Goal: Information Seeking & Learning: Learn about a topic

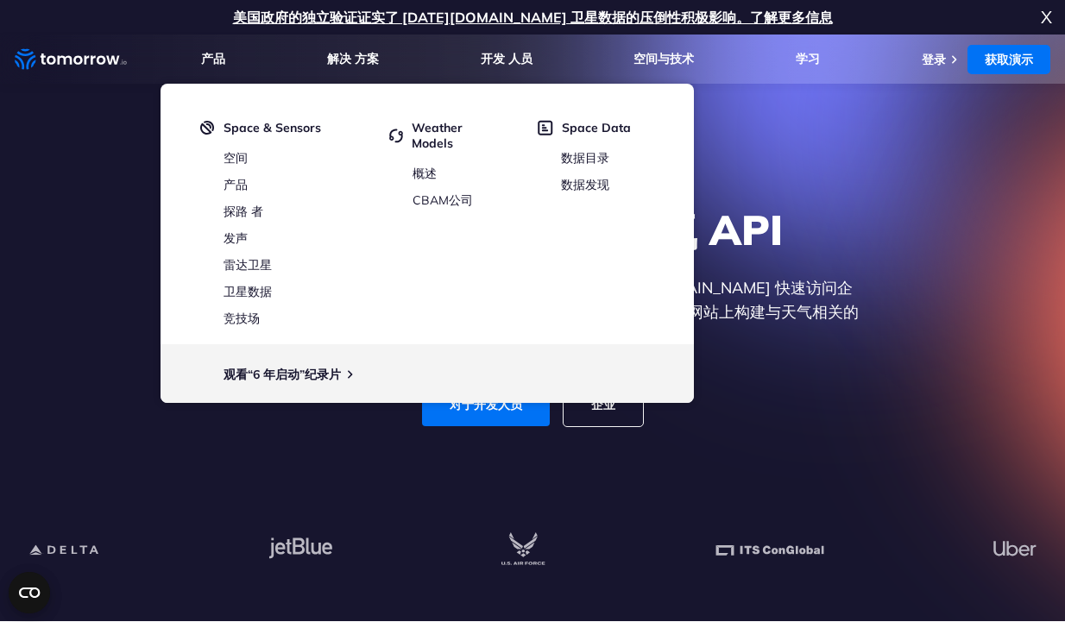
click at [812, 243] on h1 "探索世界上最好的天气 API" at bounding box center [532, 230] width 667 height 52
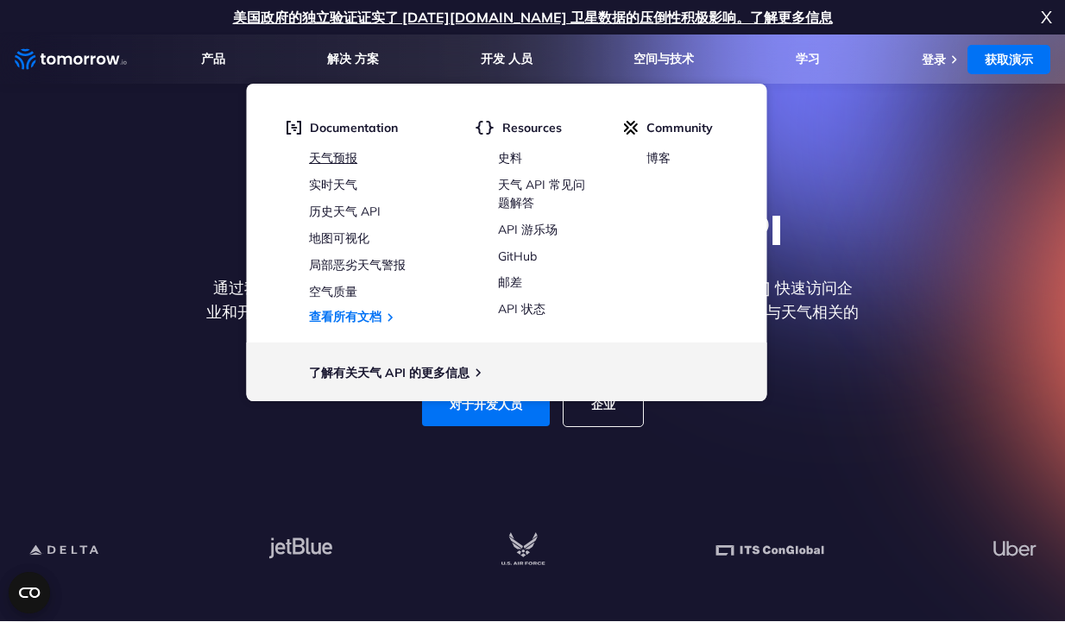
click at [330, 162] on link "天气预报" at bounding box center [333, 158] width 48 height 16
click at [338, 151] on link "天气预报" at bounding box center [333, 158] width 48 height 16
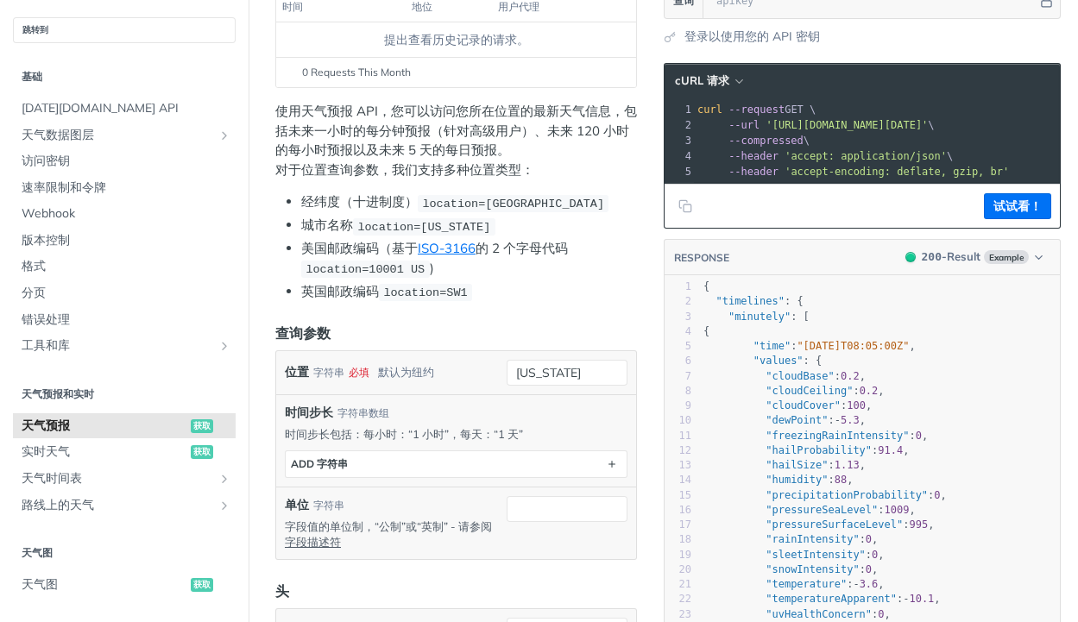
scroll to position [345, 0]
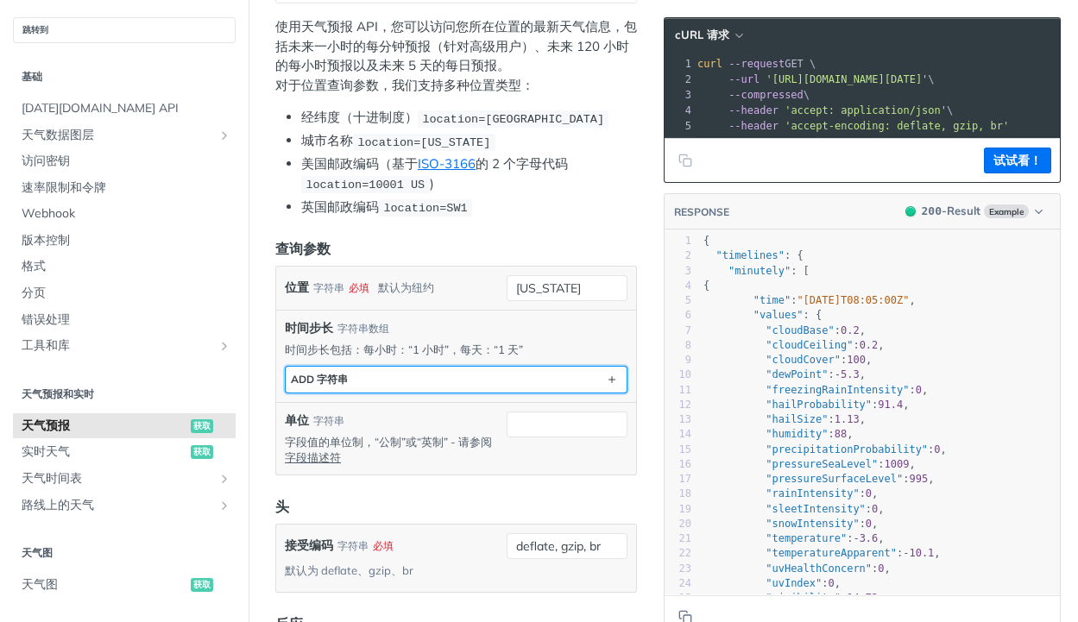
click at [354, 379] on button "ADD 字符串" at bounding box center [456, 380] width 341 height 26
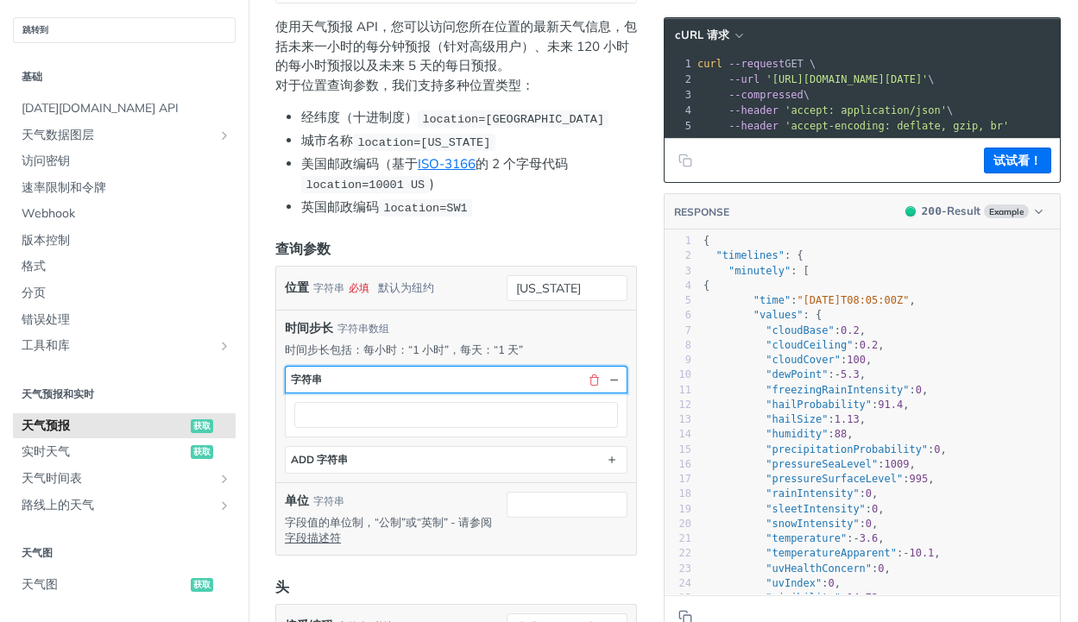
click at [402, 380] on button "字符串" at bounding box center [456, 380] width 341 height 26
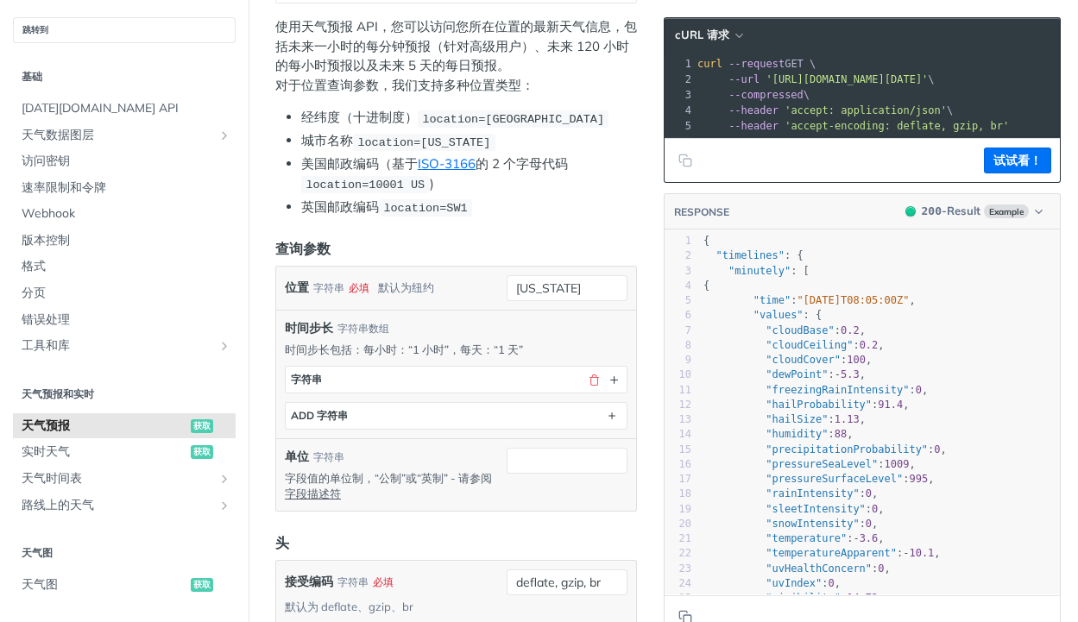
click at [419, 290] on div "默认为纽约" at bounding box center [406, 287] width 56 height 25
click at [463, 304] on div "位置 字符串 必填 默认为纽约 new york" at bounding box center [456, 288] width 360 height 43
click at [85, 445] on span "实时天气" at bounding box center [104, 452] width 165 height 17
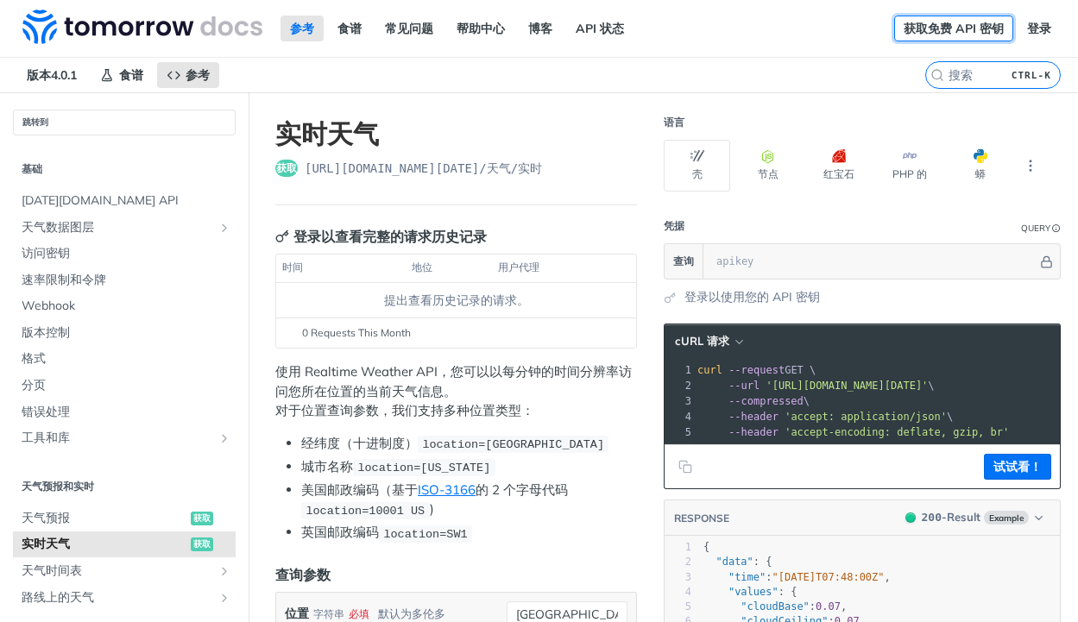
click at [964, 31] on link "获取免费 API 密钥" at bounding box center [953, 29] width 119 height 26
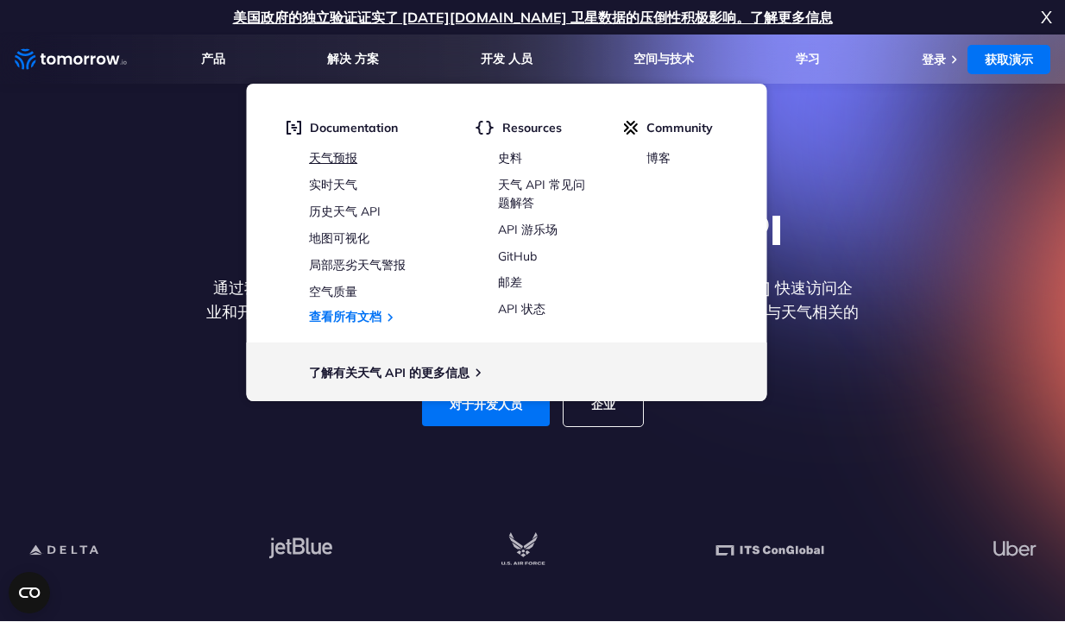
click at [319, 152] on link "天气预报" at bounding box center [333, 158] width 48 height 16
drag, startPoint x: 332, startPoint y: 153, endPoint x: 362, endPoint y: 170, distance: 34.1
click at [332, 153] on link "天气预报" at bounding box center [333, 158] width 48 height 16
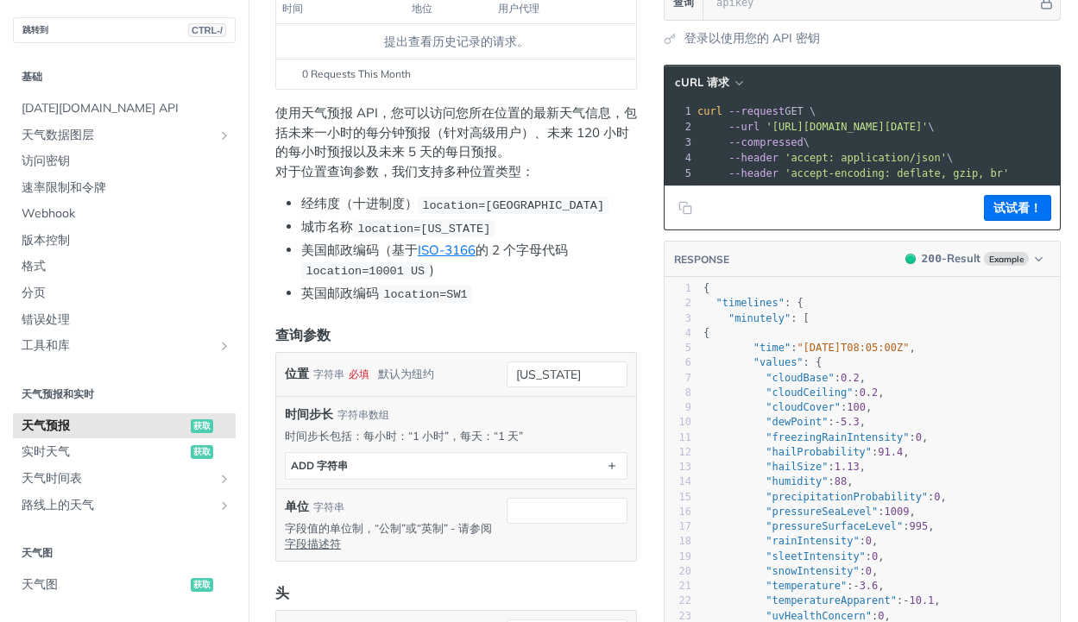
scroll to position [345, 0]
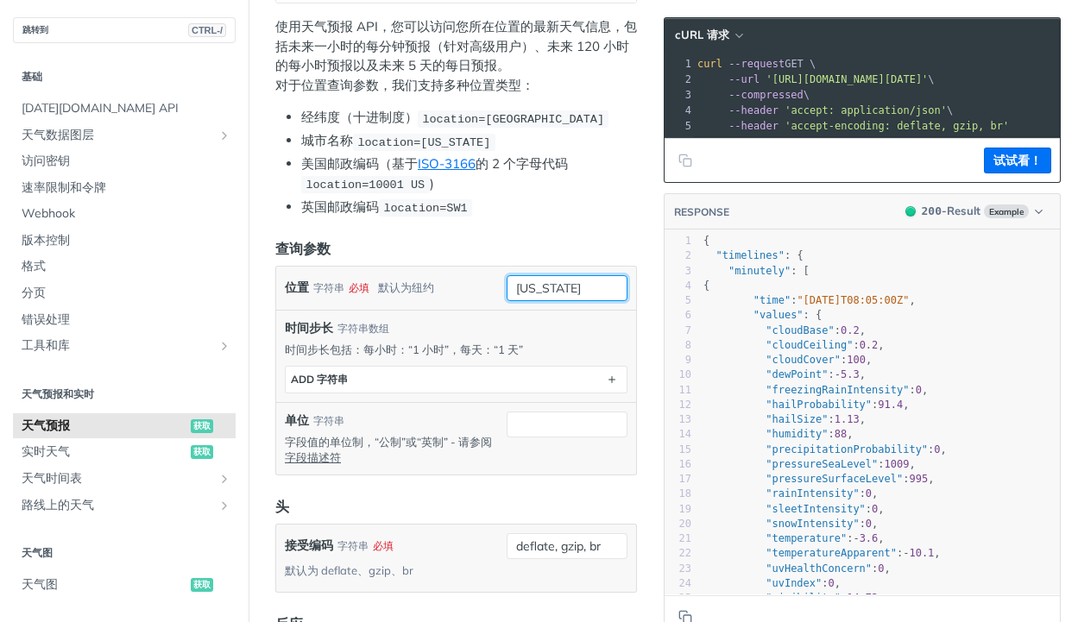
click at [560, 280] on input "new york" at bounding box center [567, 288] width 121 height 26
click at [559, 288] on input "new york" at bounding box center [567, 288] width 121 height 26
click at [559, 288] on input "[US_STATE]" at bounding box center [567, 288] width 121 height 26
click at [575, 256] on form "查询参数 位置 字符串 必填 默认为纽约 new york 必填 类型： 字符串 使用默认值 时间步长 字符串数组 时间步长包括：每小时：“1 小时”，每天：…" at bounding box center [456, 415] width 362 height 355
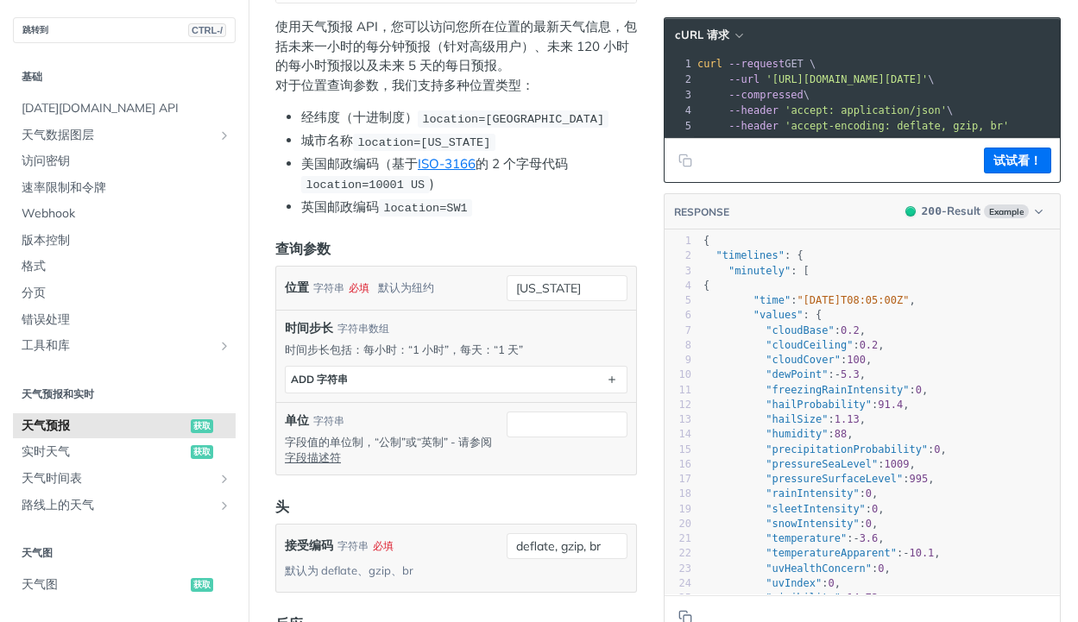
click at [943, 17] on div "cURL 请求 xxxxxxxxxx 1 curl --request GET \ 2 --url 'https://api.tomorrow.io/v4/w…" at bounding box center [862, 100] width 397 height 166
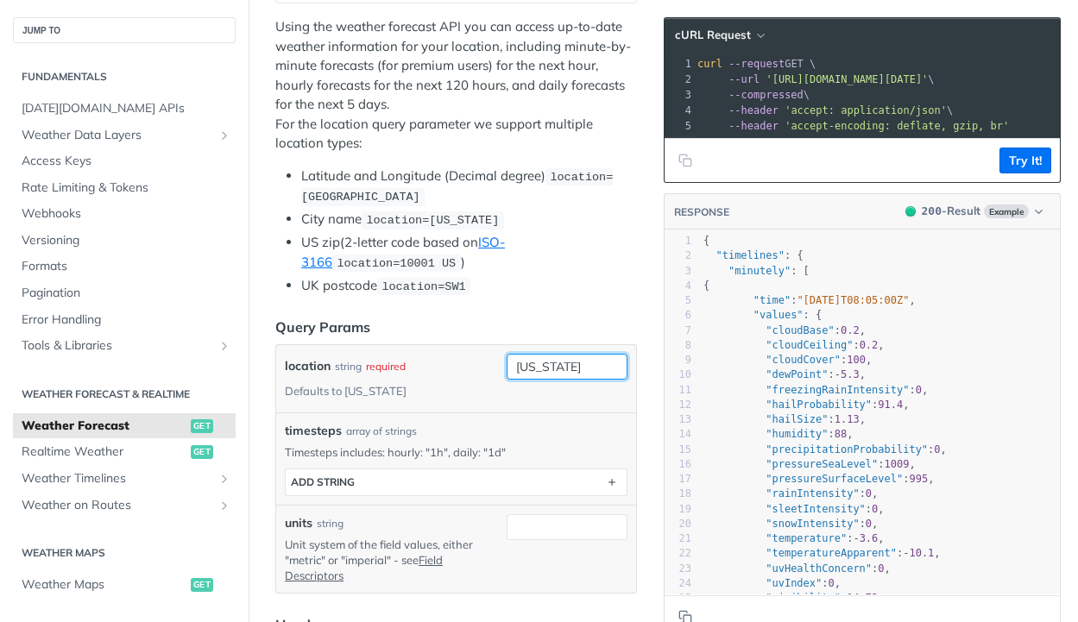
click at [596, 363] on input "[US_STATE]" at bounding box center [567, 367] width 121 height 26
click at [596, 363] on input "new york" at bounding box center [567, 367] width 121 height 26
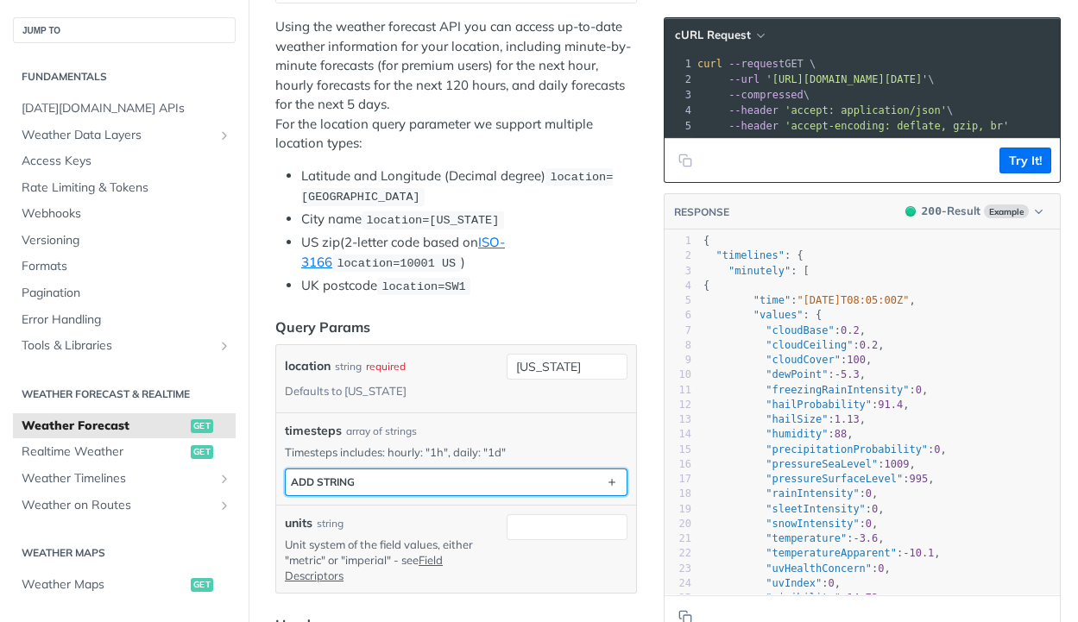
click at [339, 470] on button "ADD string" at bounding box center [456, 483] width 341 height 26
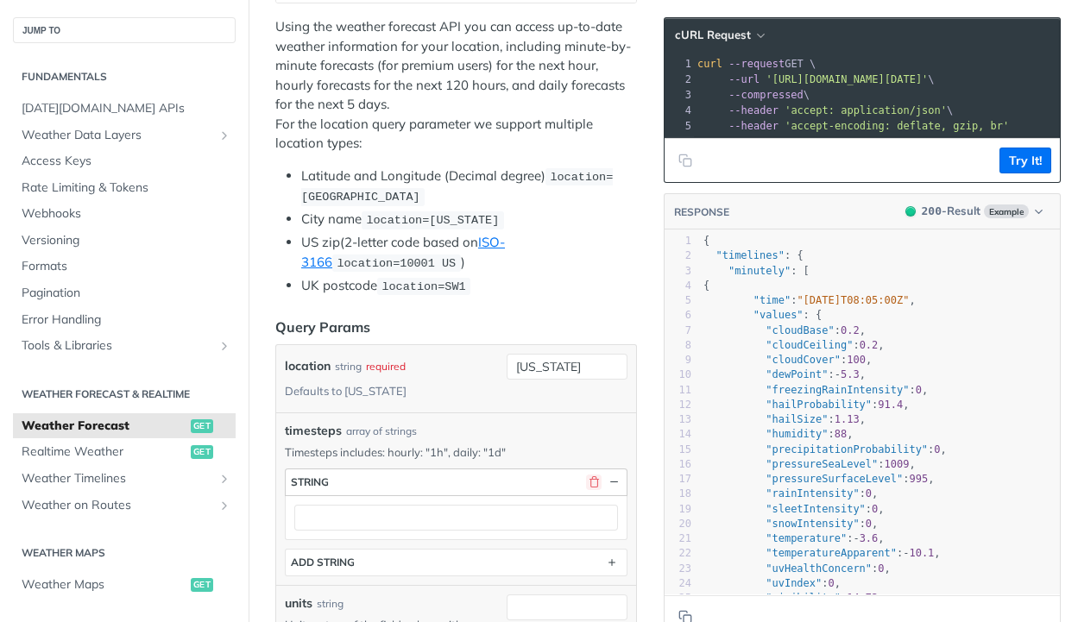
click at [586, 478] on button "button" at bounding box center [594, 483] width 16 height 16
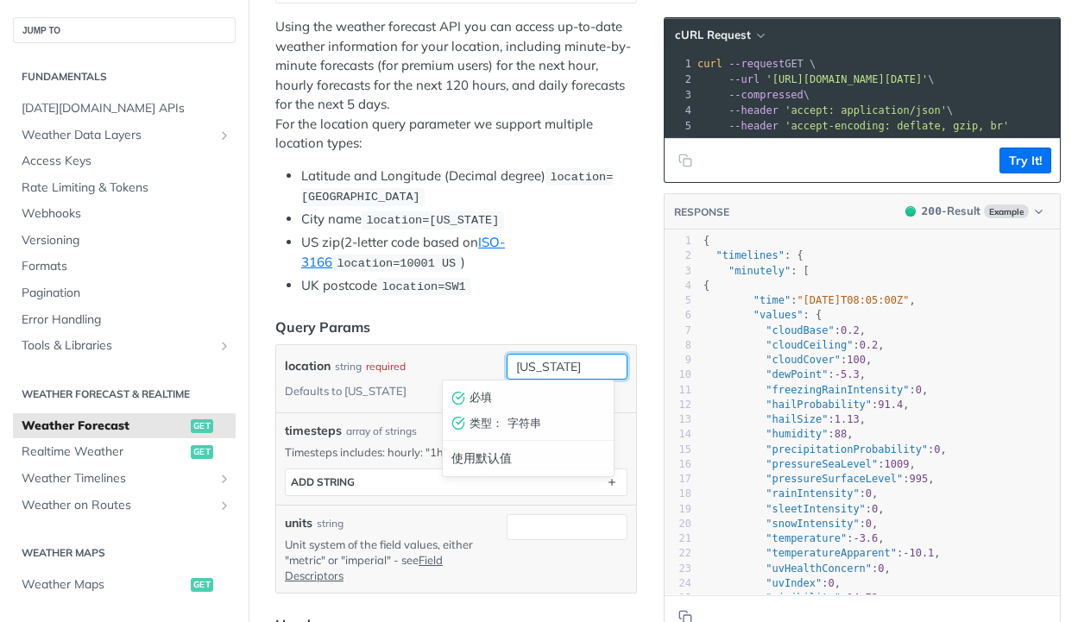
click at [544, 361] on input "new york" at bounding box center [567, 367] width 121 height 26
type input "u"
type input "c"
type input "长沙"
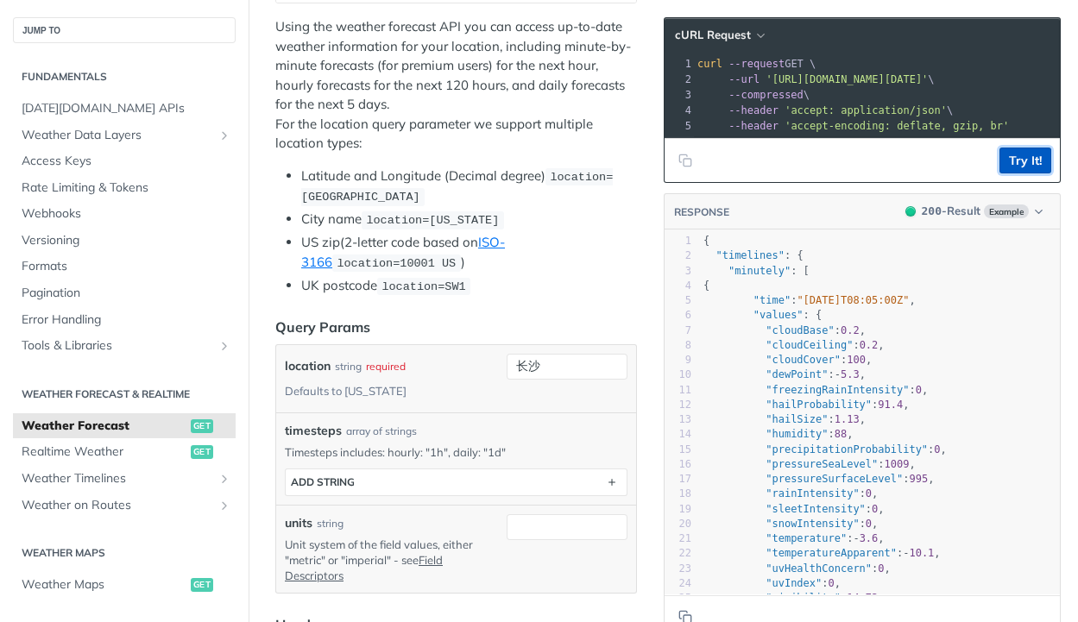
click at [1000, 174] on button "Try It!" at bounding box center [1026, 161] width 52 height 26
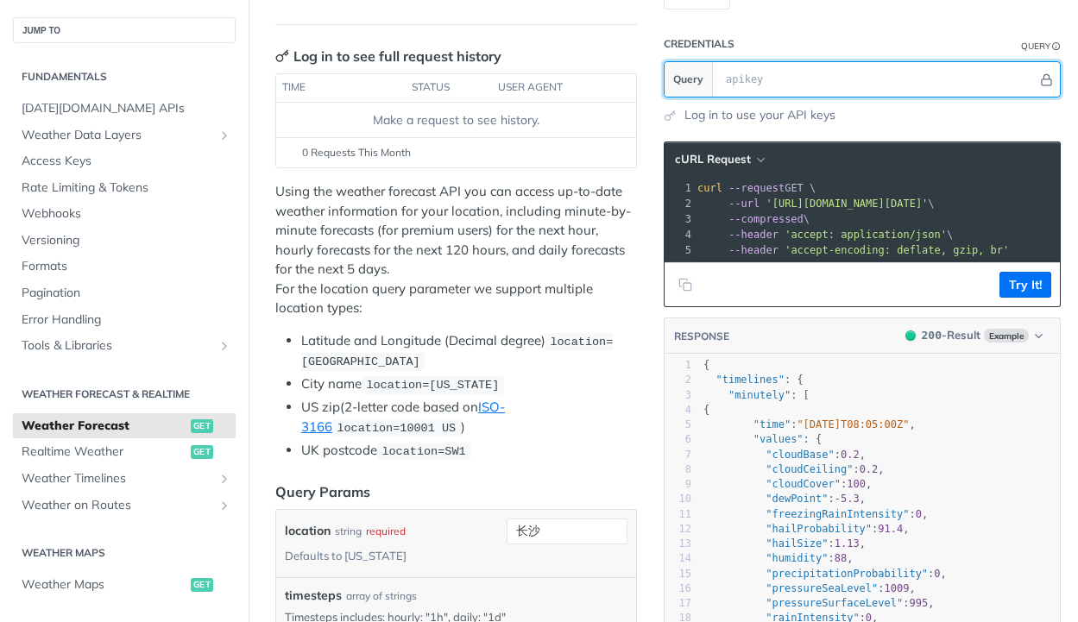
scroll to position [0, 0]
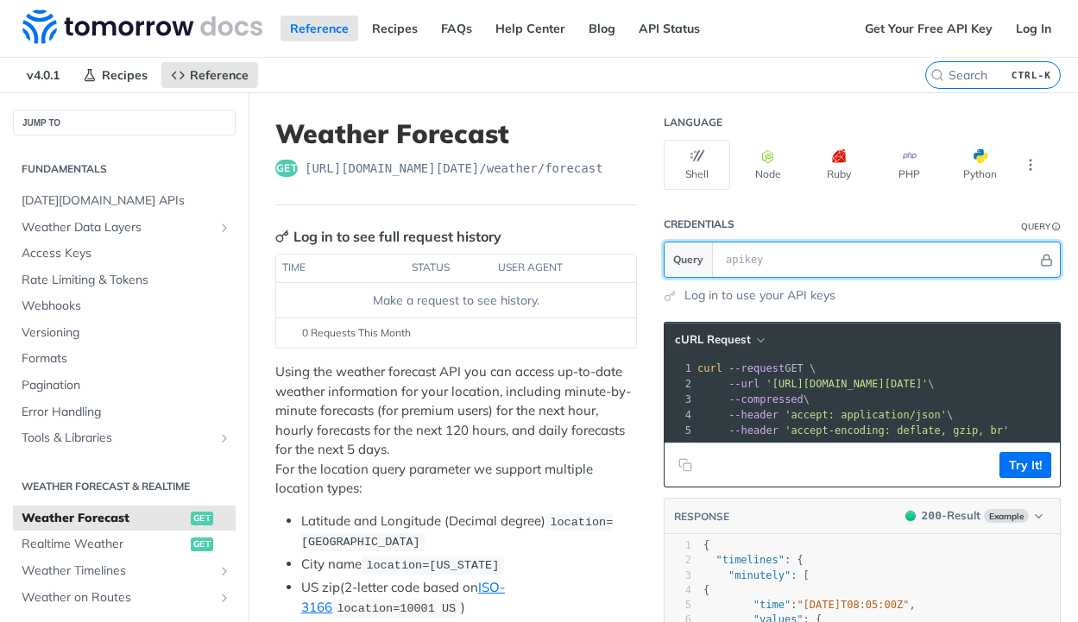
click at [740, 254] on input "text" at bounding box center [877, 260] width 320 height 35
click at [899, 272] on input "text" at bounding box center [877, 260] width 320 height 35
paste input "mtO5EihDdZVqK7LZ9ma4Eg7l8GUtf1j9"
type input "mtO5EihDdZVqK7LZ9ma4Eg7l8GUtf1j9"
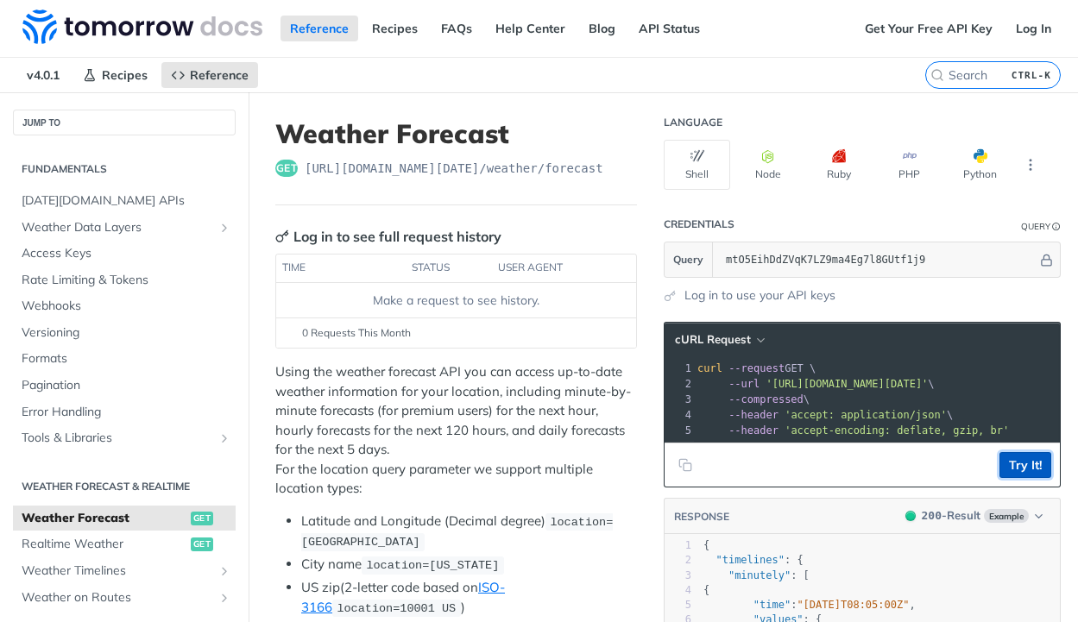
click at [1005, 478] on button "Try It!" at bounding box center [1026, 465] width 52 height 26
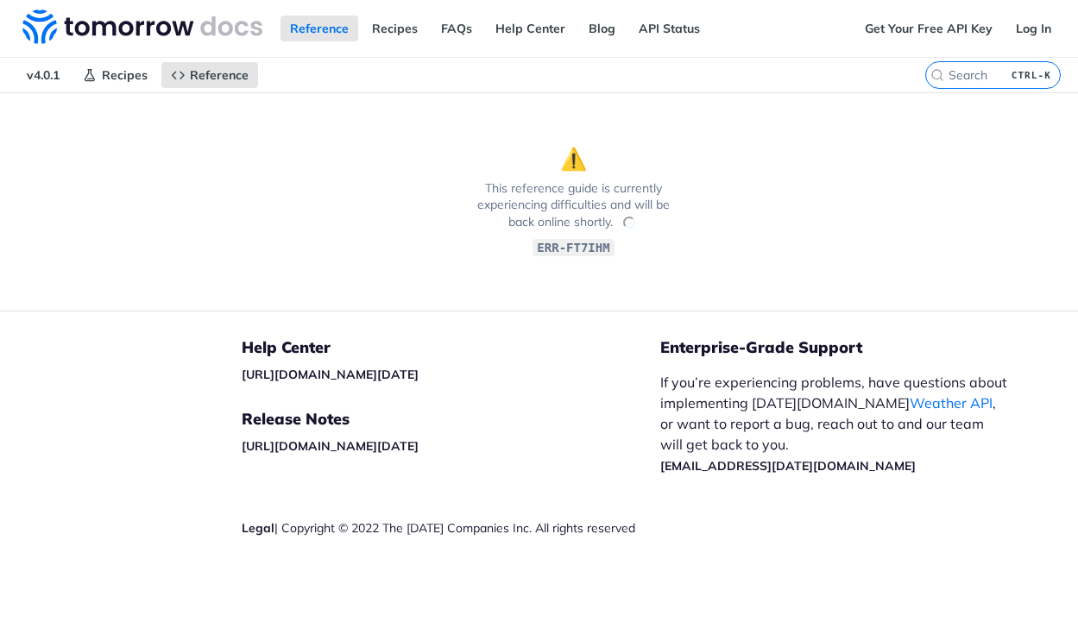
click at [579, 213] on p "This reference guide is currently experiencing difficulties and will be back on…" at bounding box center [574, 205] width 216 height 51
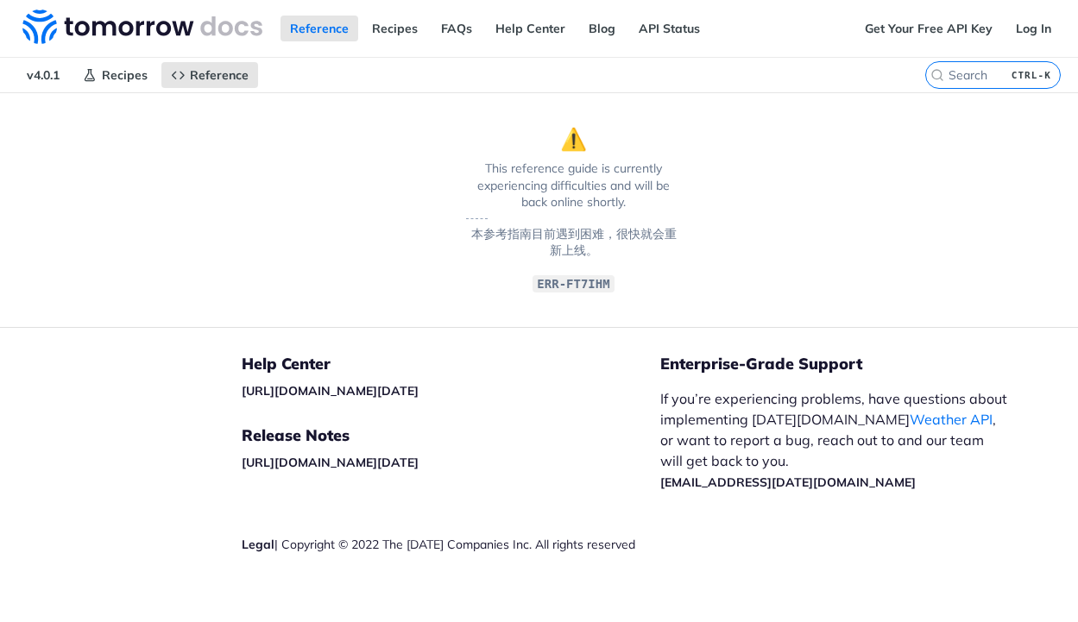
click at [539, 242] on font "本参考指南目前遇到困难，很快就会重新上线。" at bounding box center [573, 242] width 205 height 33
click at [709, 265] on section "⚠️ This reference guide is currently experiencing difficulties and will be back…" at bounding box center [573, 209] width 1147 height 235
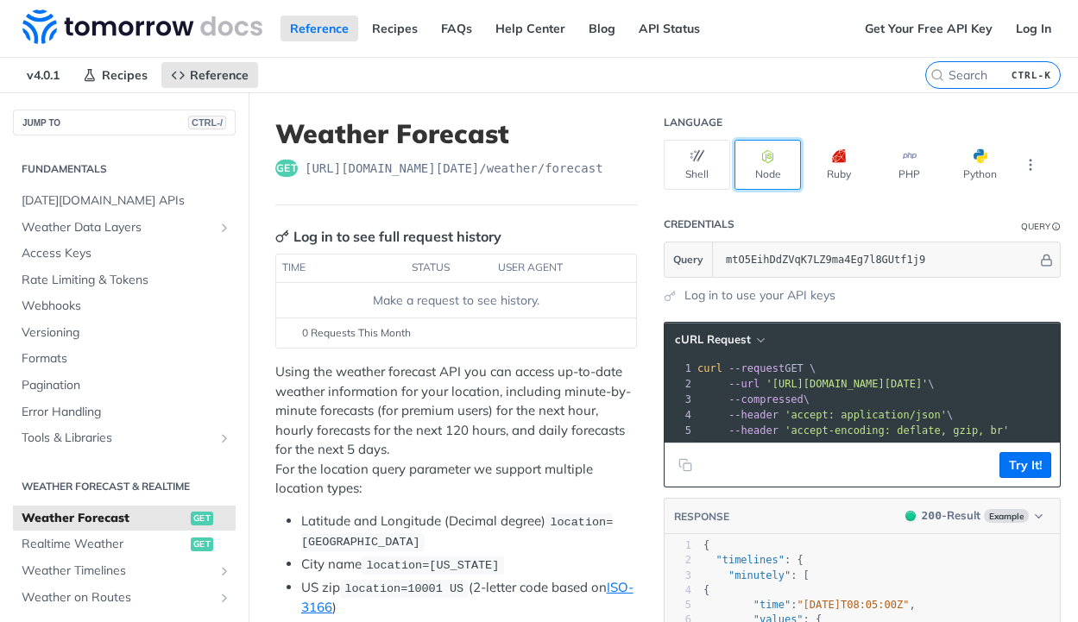
click at [758, 174] on button "Node" at bounding box center [768, 165] width 66 height 50
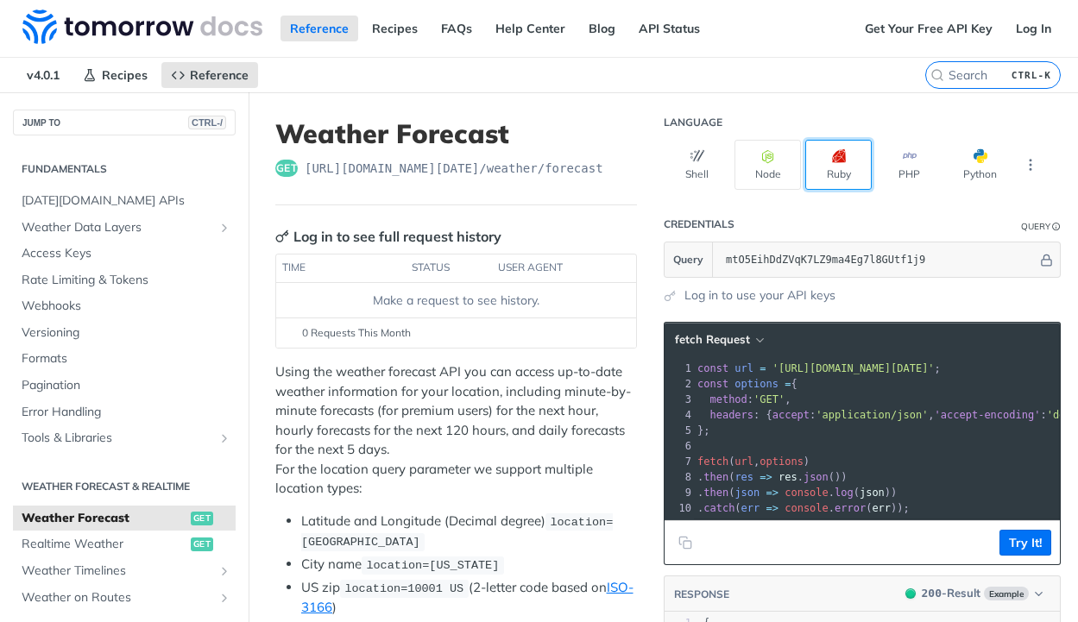
click at [806, 173] on button "Ruby" at bounding box center [839, 165] width 66 height 50
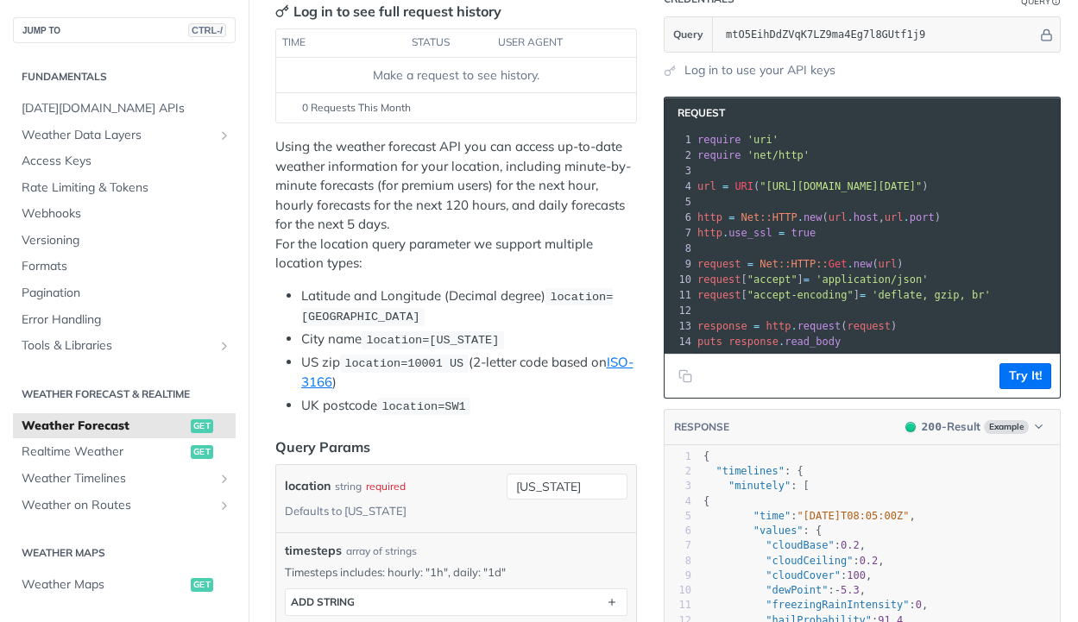
scroll to position [86, 0]
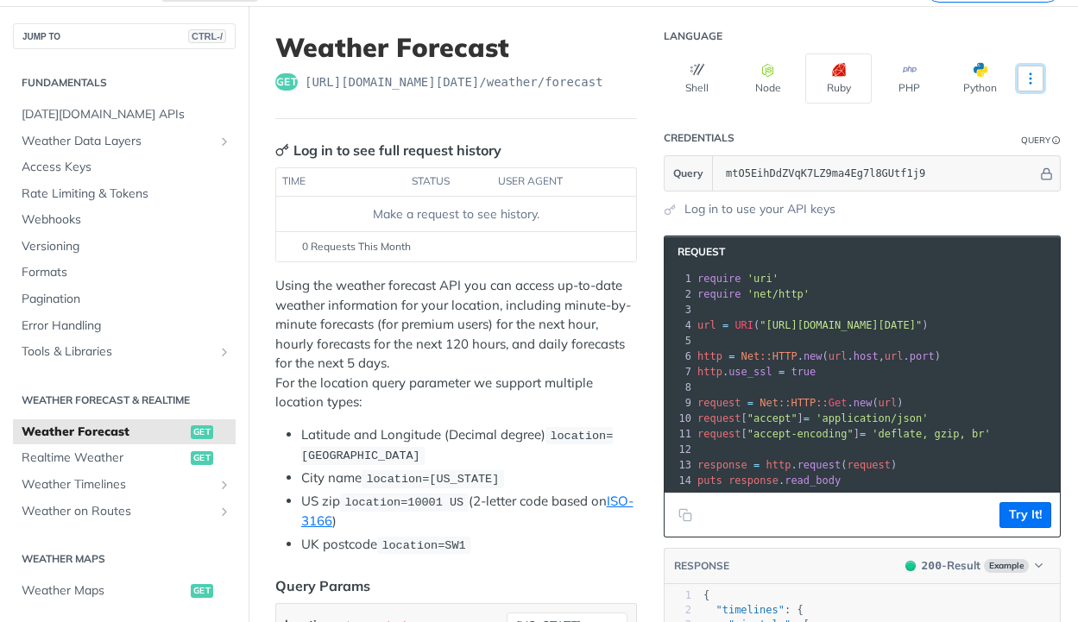
click at [1023, 72] on icon "More ellipsis" at bounding box center [1031, 79] width 16 height 16
click at [693, 78] on button "Shell" at bounding box center [697, 79] width 66 height 50
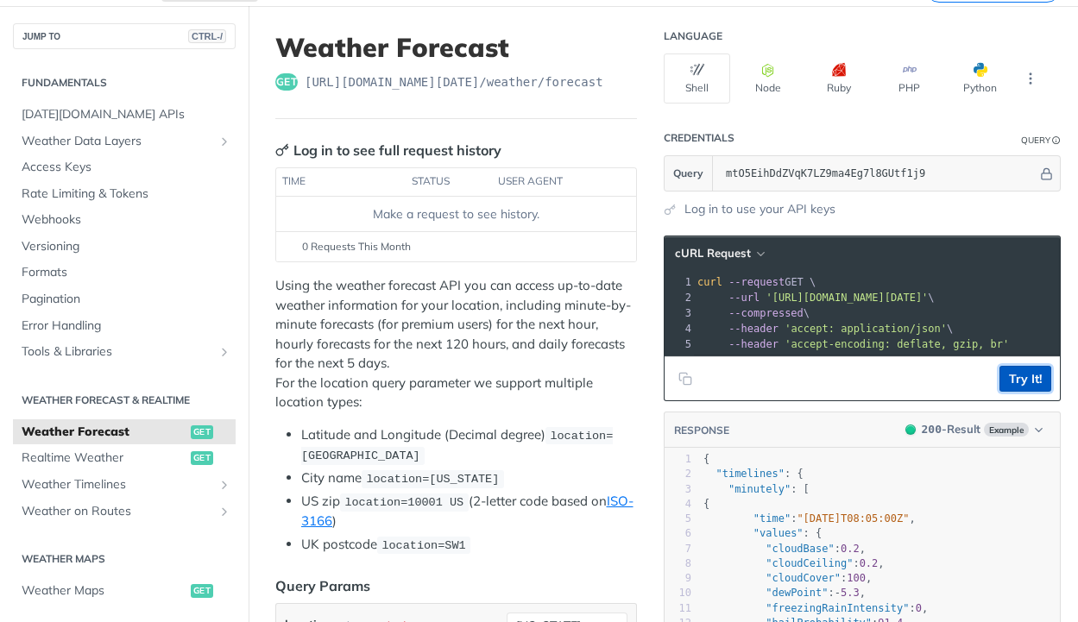
click at [1000, 392] on button "Try It!" at bounding box center [1026, 379] width 52 height 26
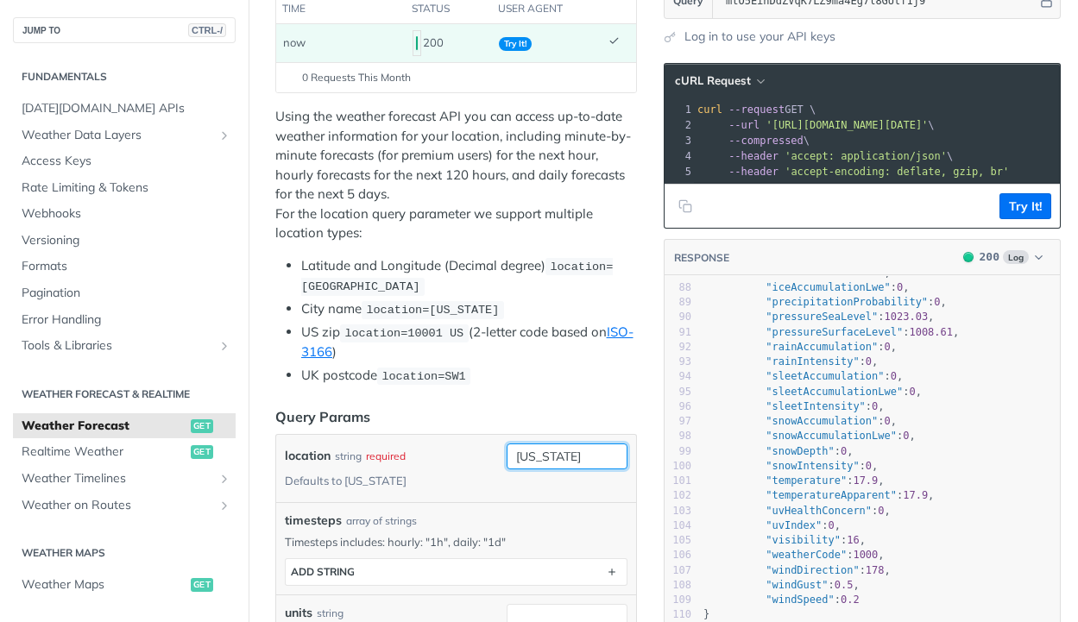
click at [573, 462] on input "new york" at bounding box center [567, 457] width 121 height 26
type input "长沙"
click at [1000, 212] on button "Try It!" at bounding box center [1026, 206] width 52 height 26
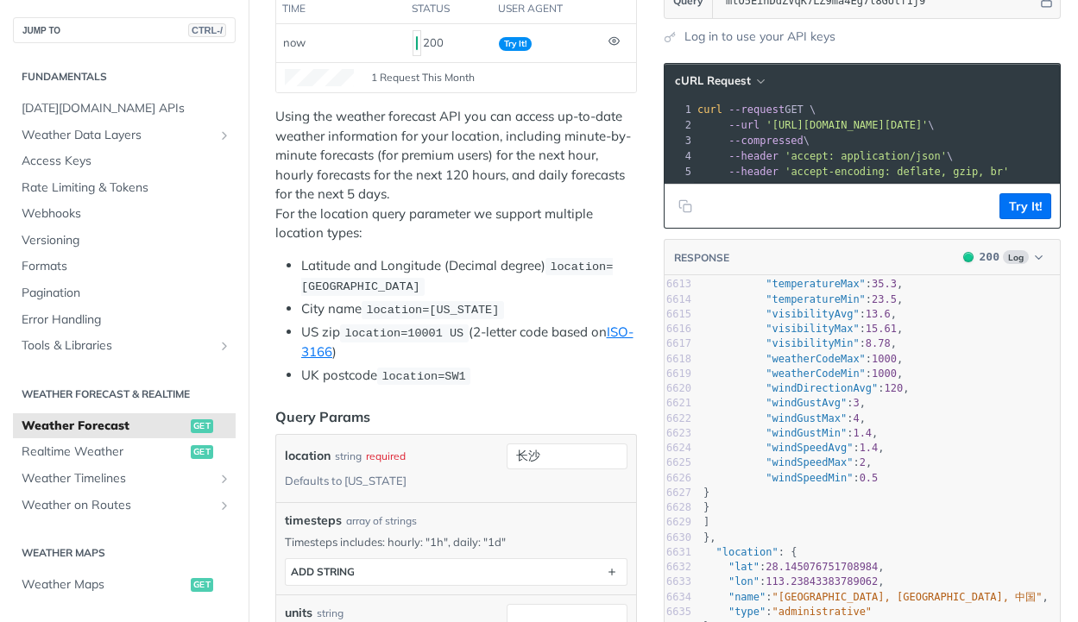
click at [897, 560] on pre ""lat" : 28.145076751708984 ," at bounding box center [880, 567] width 360 height 15
click at [922, 546] on pre ""location" : {" at bounding box center [880, 553] width 360 height 15
type textarea "{ "timelines": { "minutely": [ { "time": "2025-09-30T01:17:00Z", "values": { "a…"
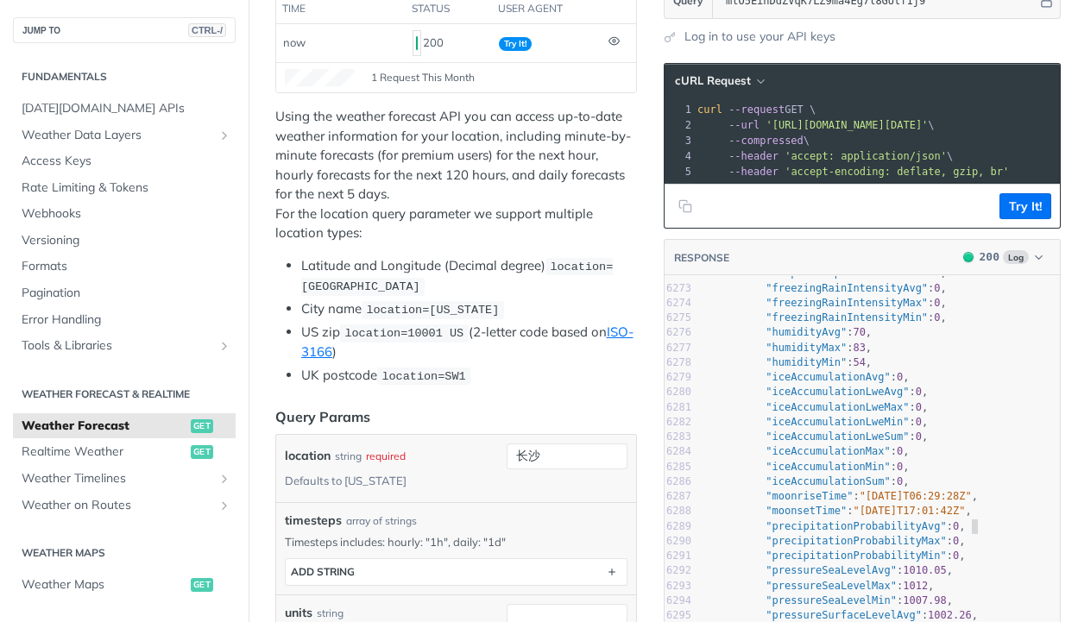
click at [985, 534] on pre ""precipitationProbabilityAvg" : 0 ," at bounding box center [880, 527] width 360 height 15
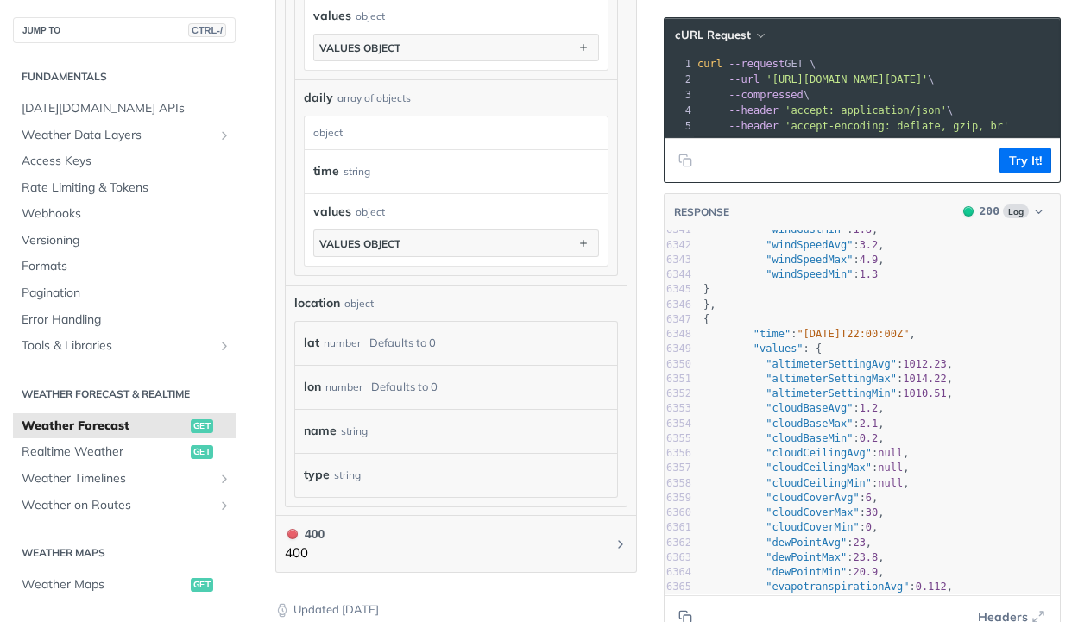
scroll to position [1548, 0]
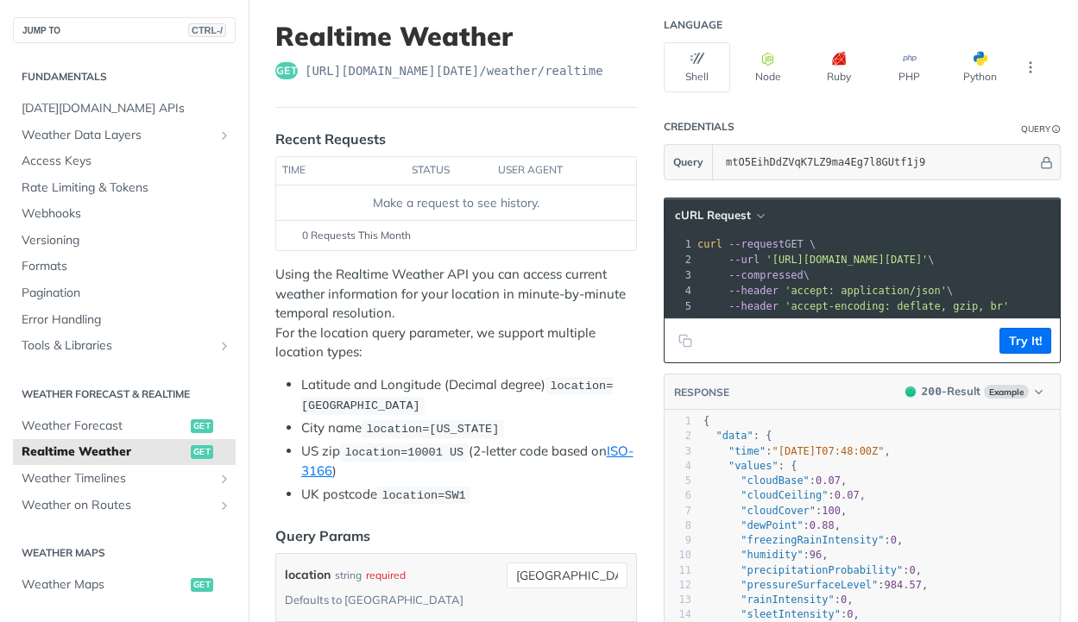
scroll to position [259, 0]
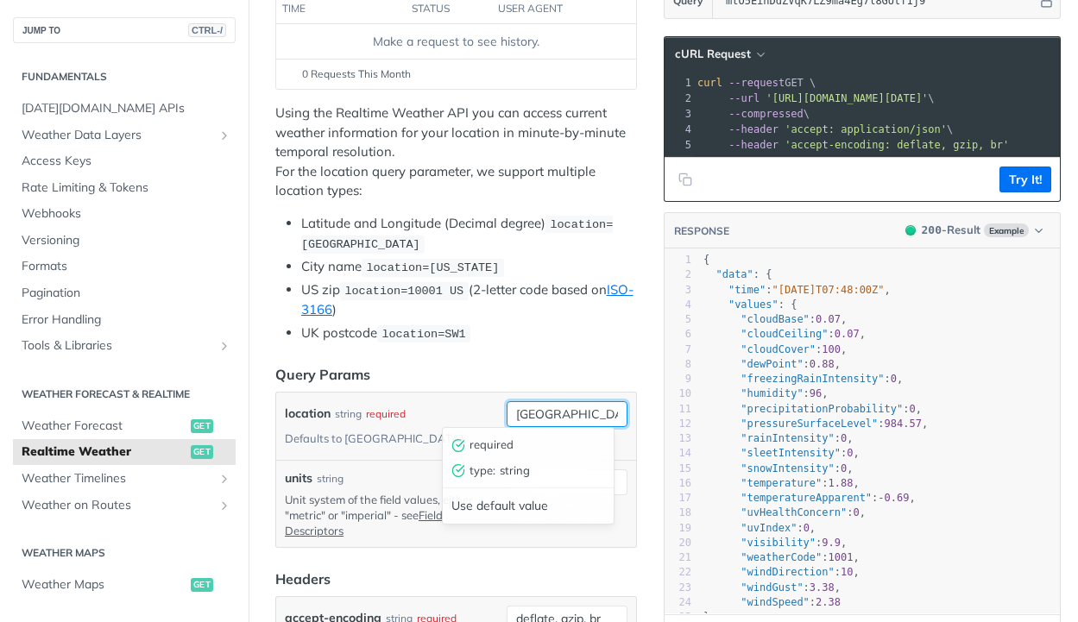
click at [540, 414] on input "toronto" at bounding box center [567, 414] width 121 height 26
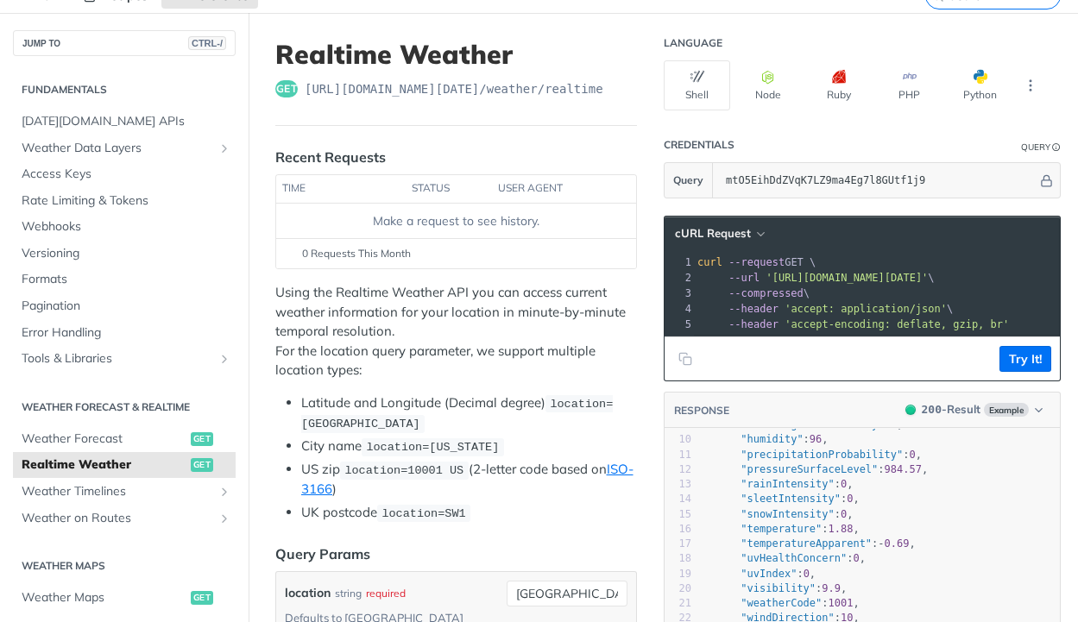
scroll to position [0, 0]
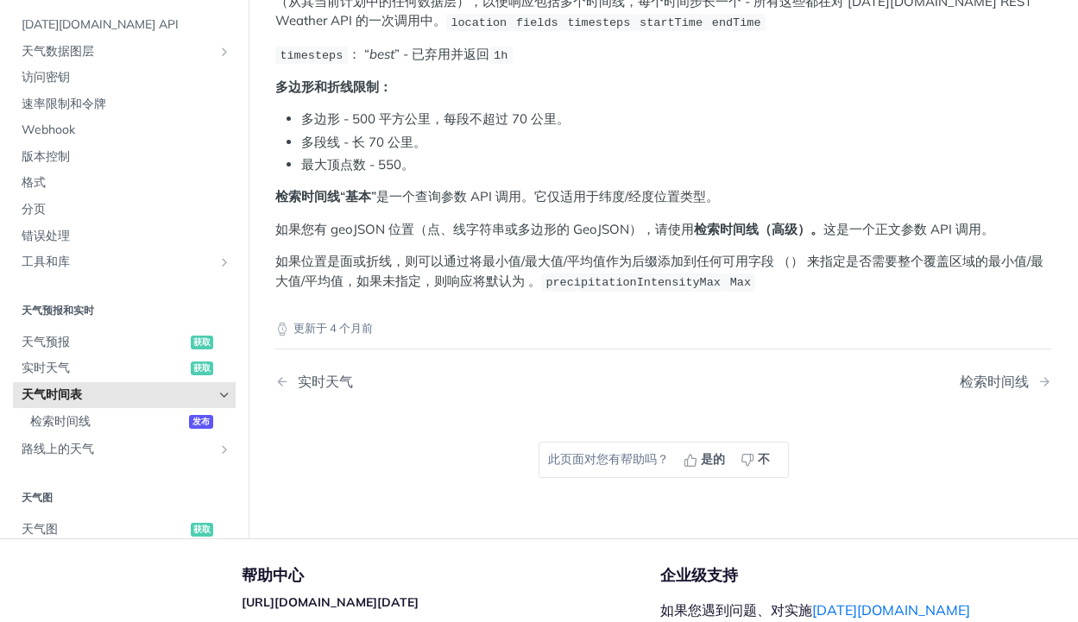
scroll to position [345, 0]
